Goal: Information Seeking & Learning: Compare options

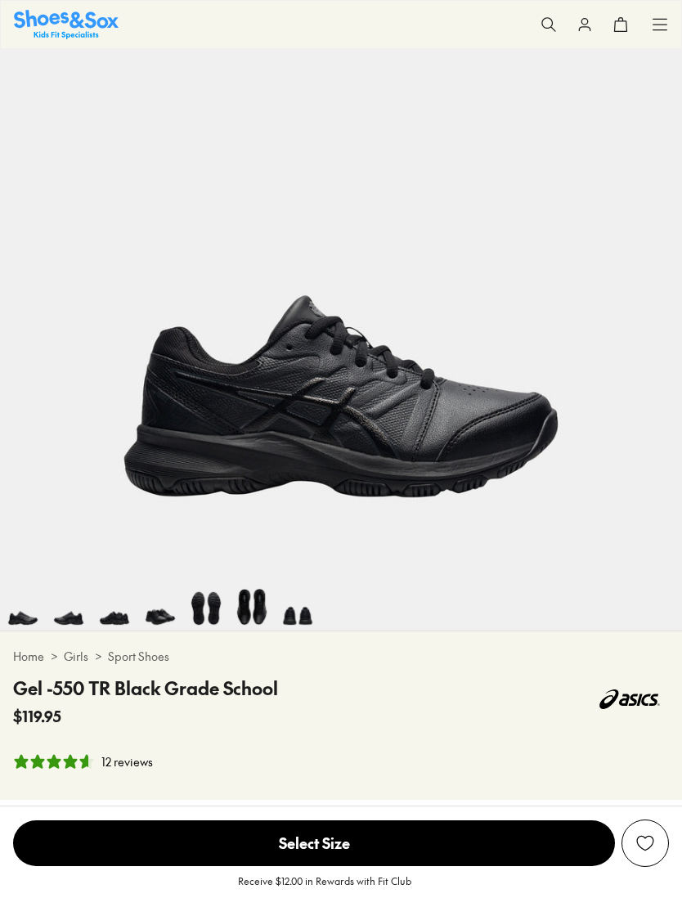
select select "*"
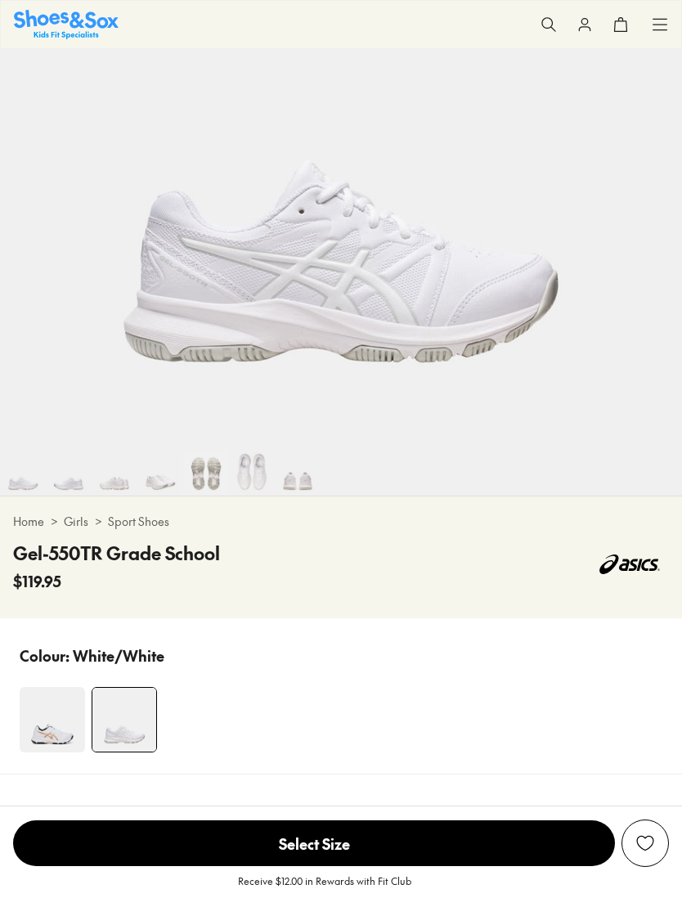
scroll to position [427, 0]
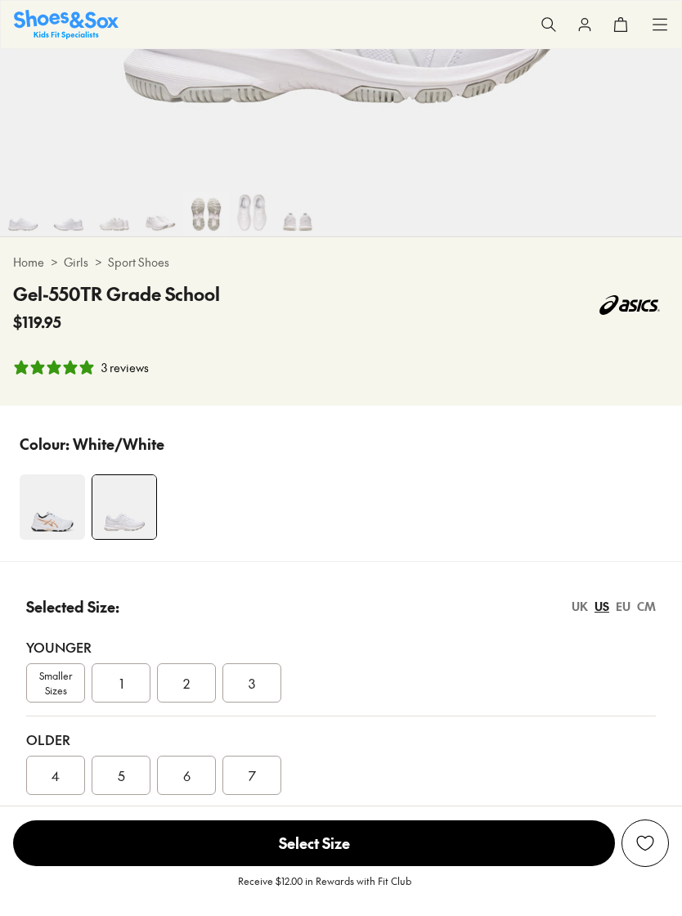
select select "*"
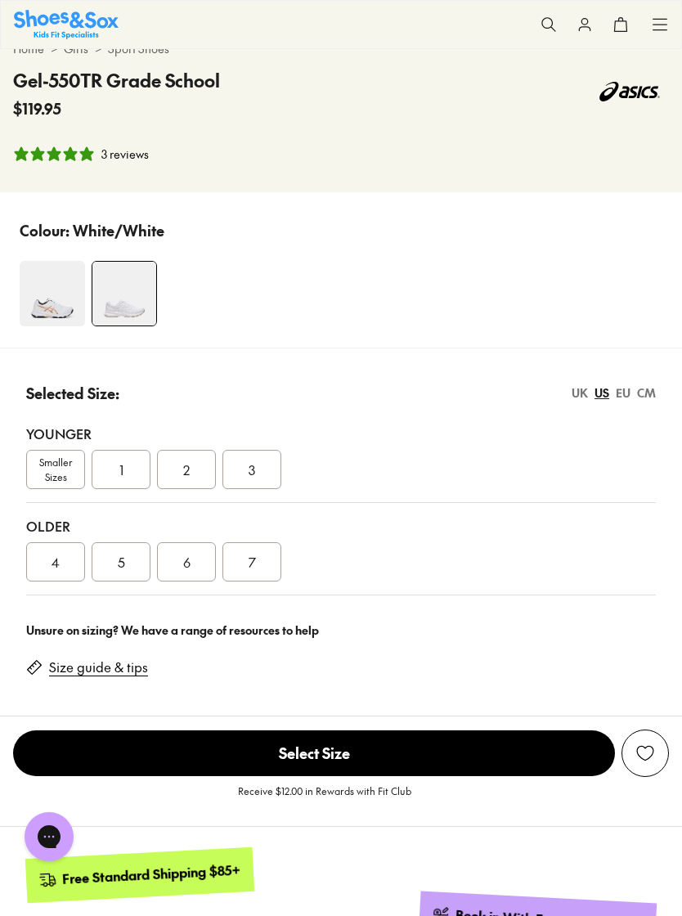
scroll to position [798, 0]
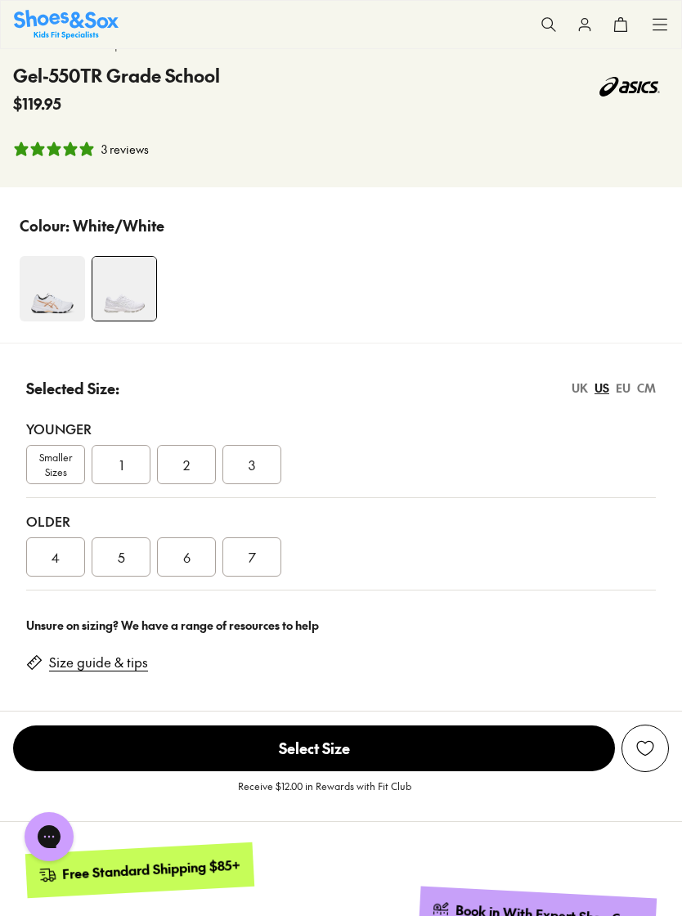
click at [74, 291] on img at bounding box center [52, 288] width 65 height 65
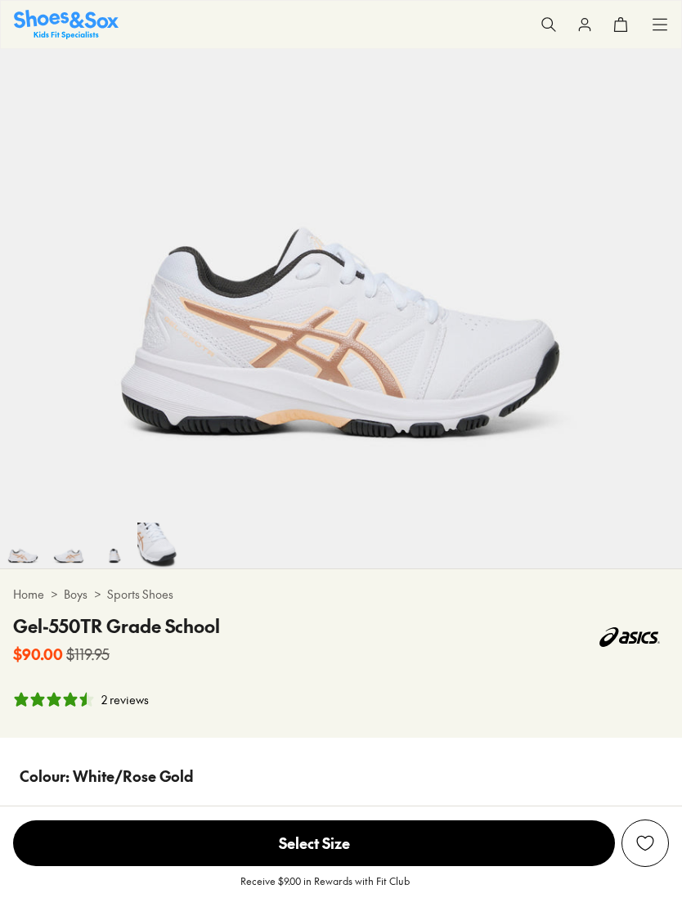
select select "*"
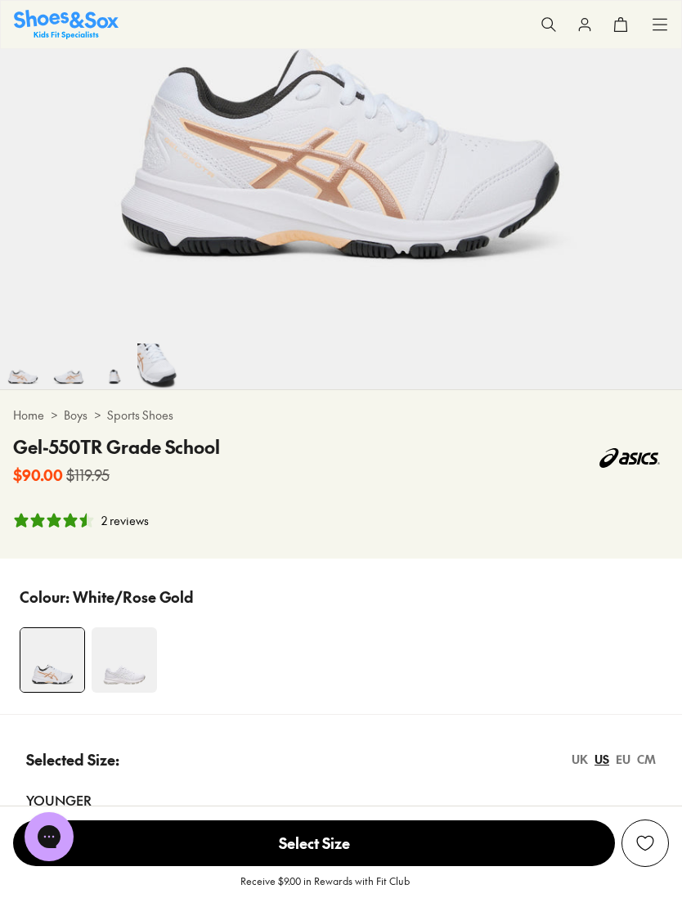
scroll to position [418, 0]
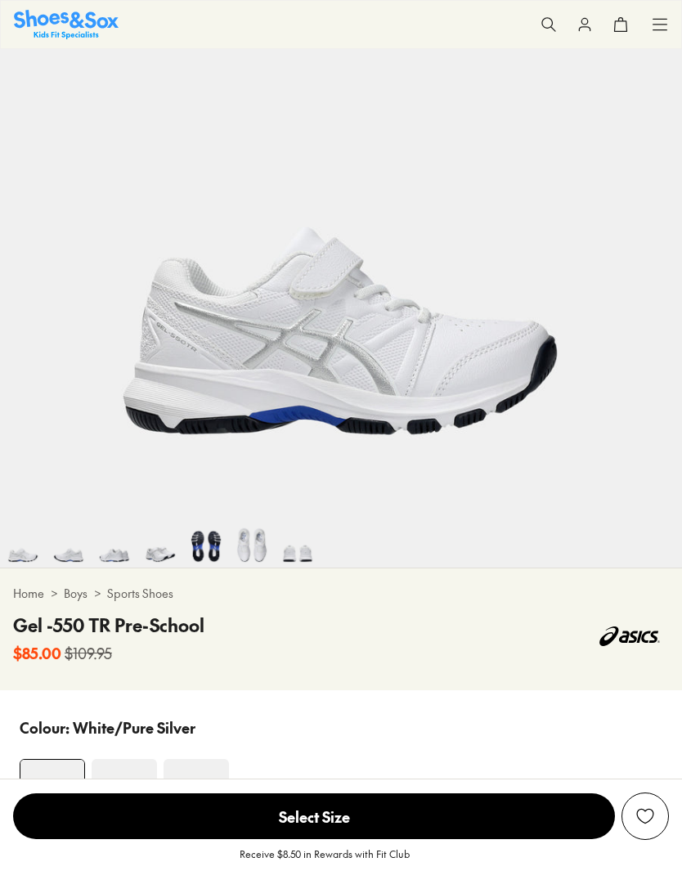
select select "*"
